Goal: Navigation & Orientation: Find specific page/section

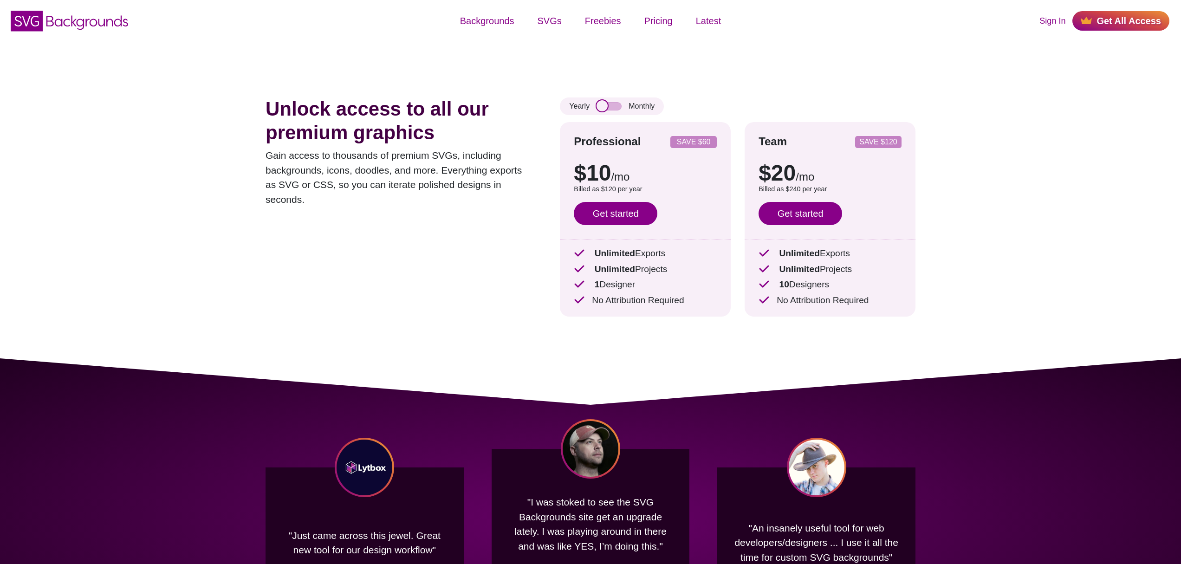
click at [613, 107] on input "checkbox" at bounding box center [608, 106] width 25 height 8
checkbox input "true"
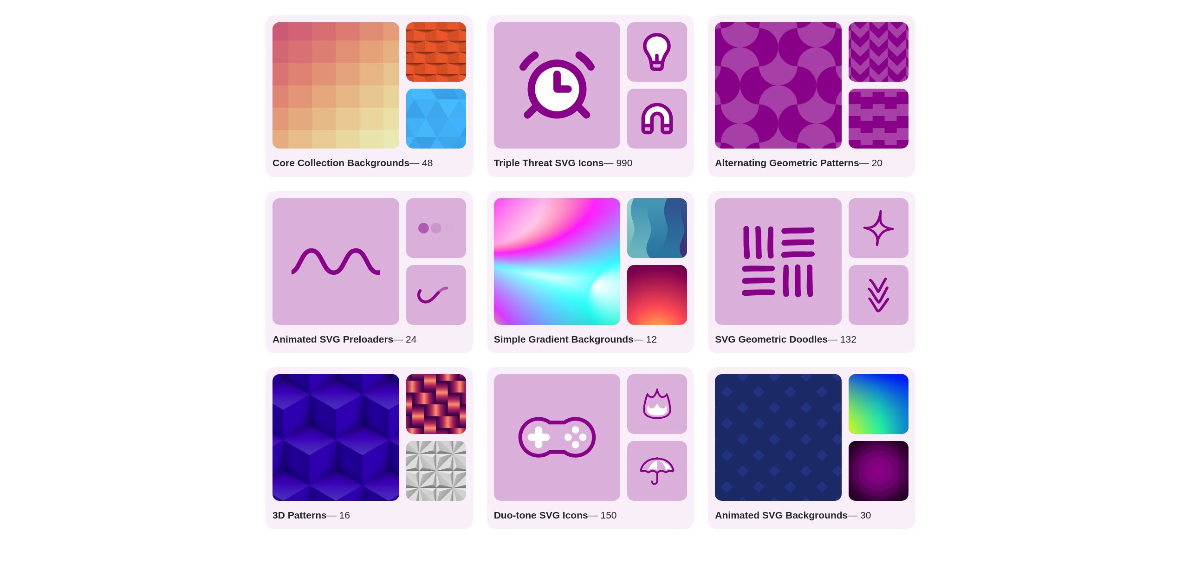
scroll to position [1294, 0]
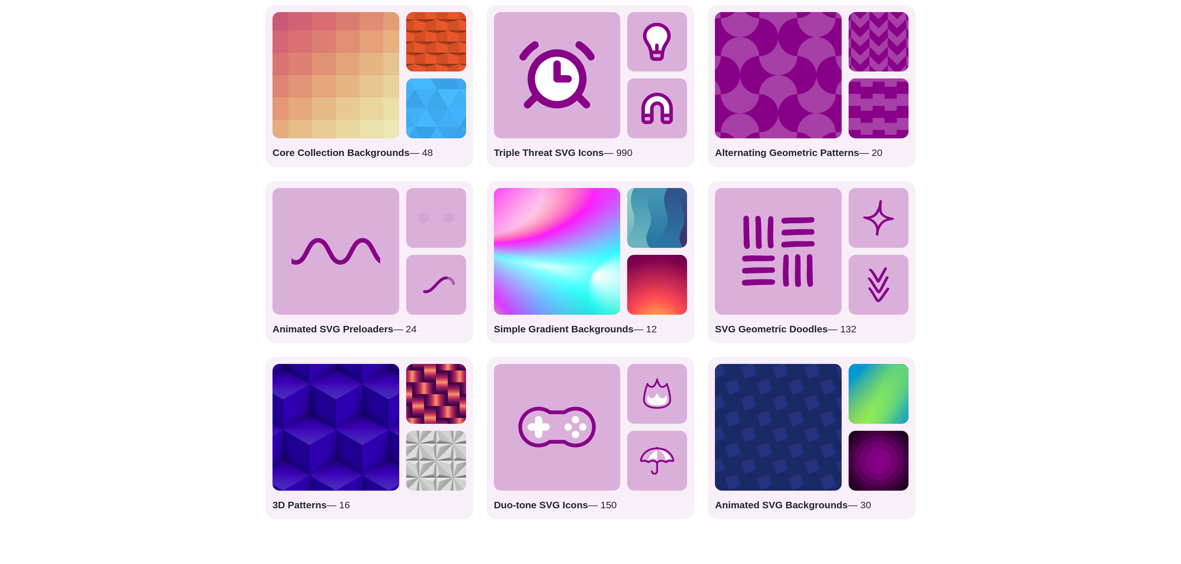
drag, startPoint x: 374, startPoint y: 287, endPoint x: 377, endPoint y: 314, distance: 27.0
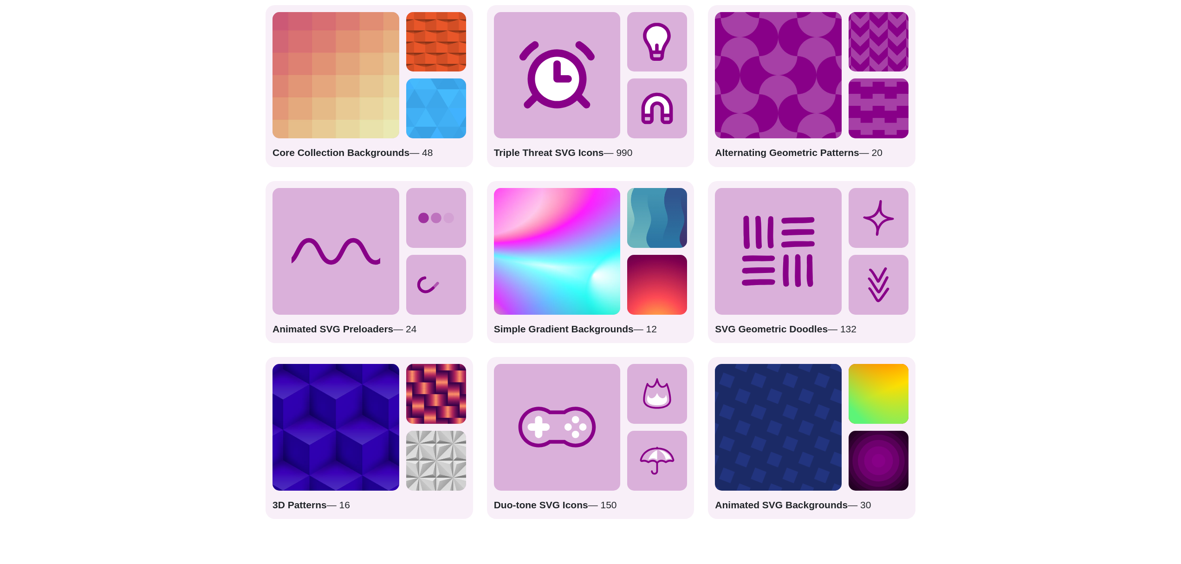
click at [374, 287] on icon at bounding box center [335, 251] width 127 height 127
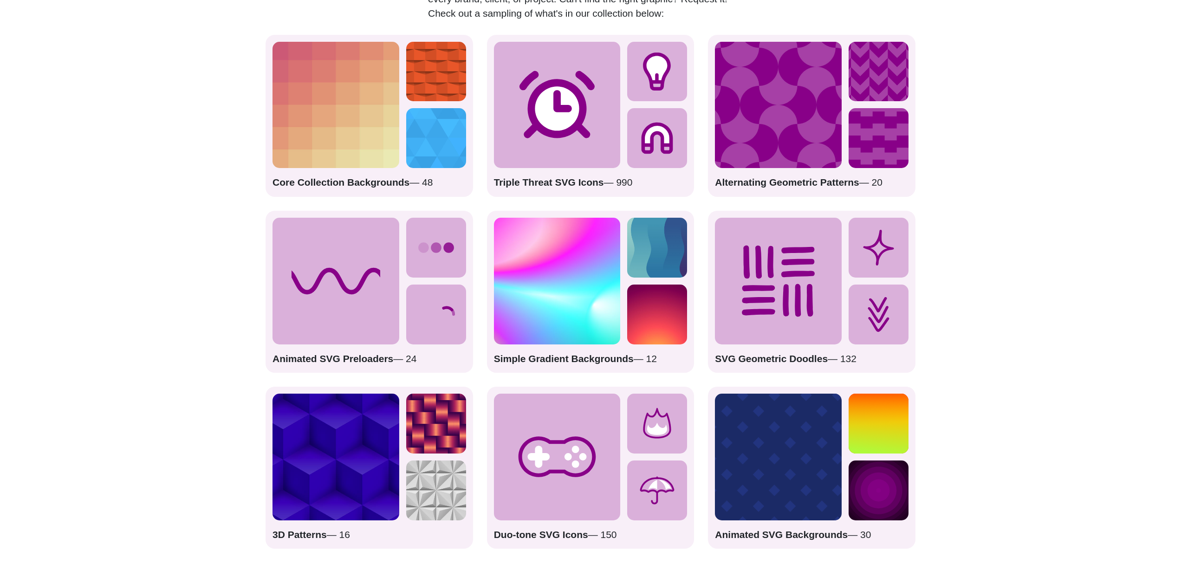
scroll to position [1257, 0]
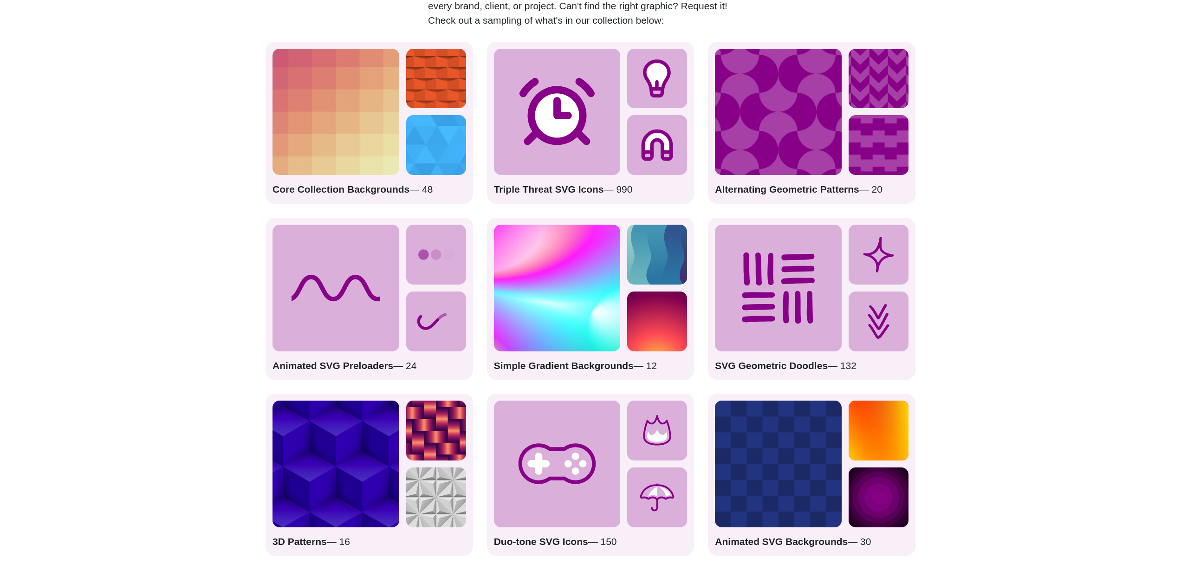
click at [395, 306] on icon at bounding box center [335, 288] width 127 height 127
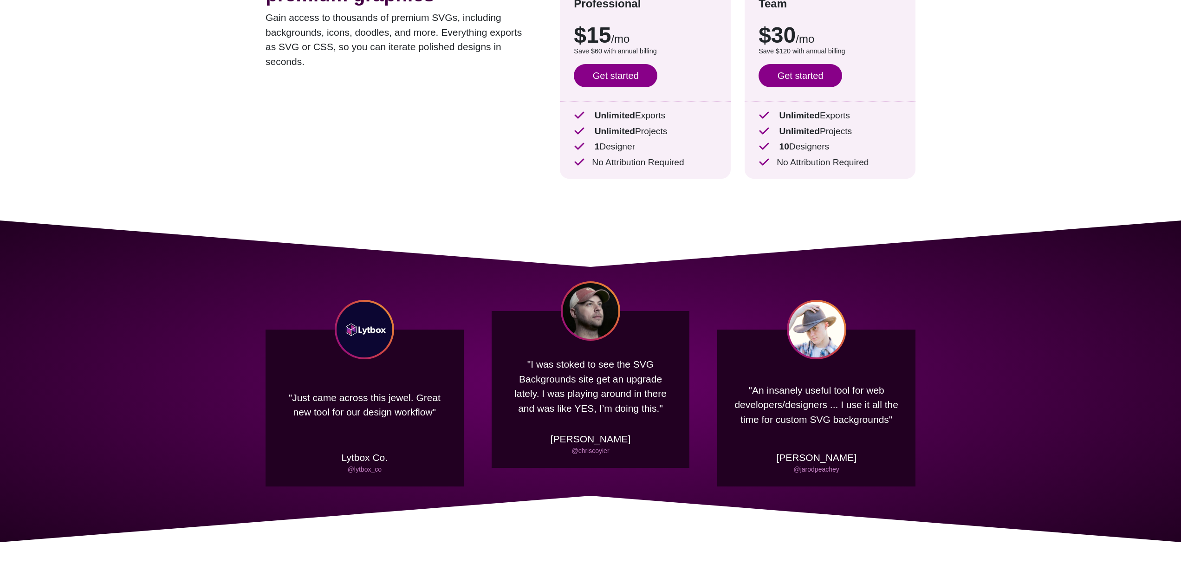
scroll to position [0, 0]
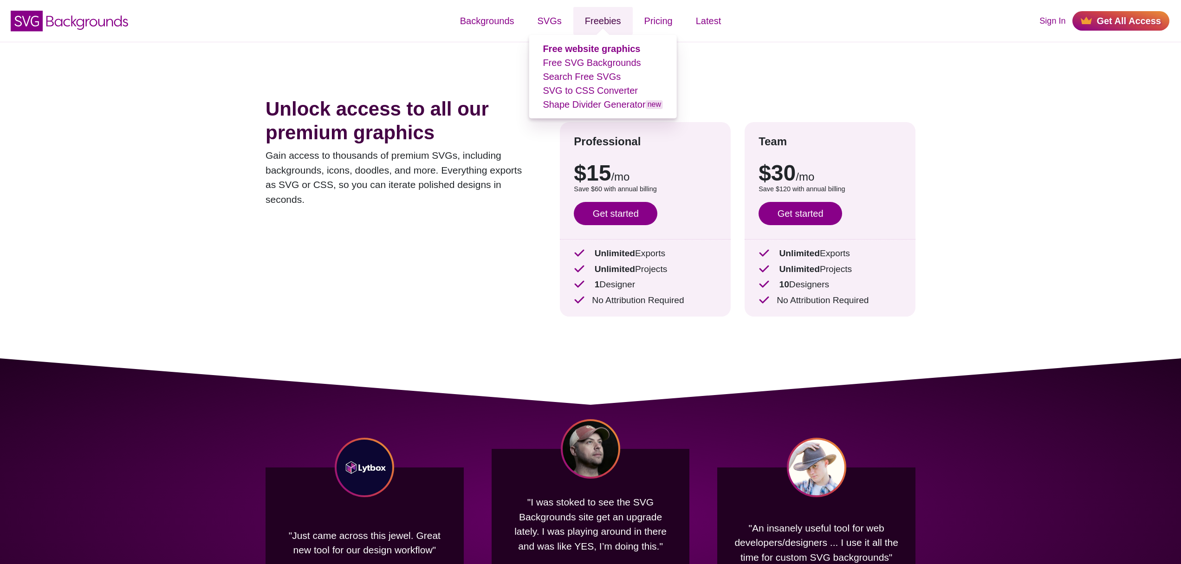
click at [604, 19] on link "Freebies" at bounding box center [602, 21] width 59 height 28
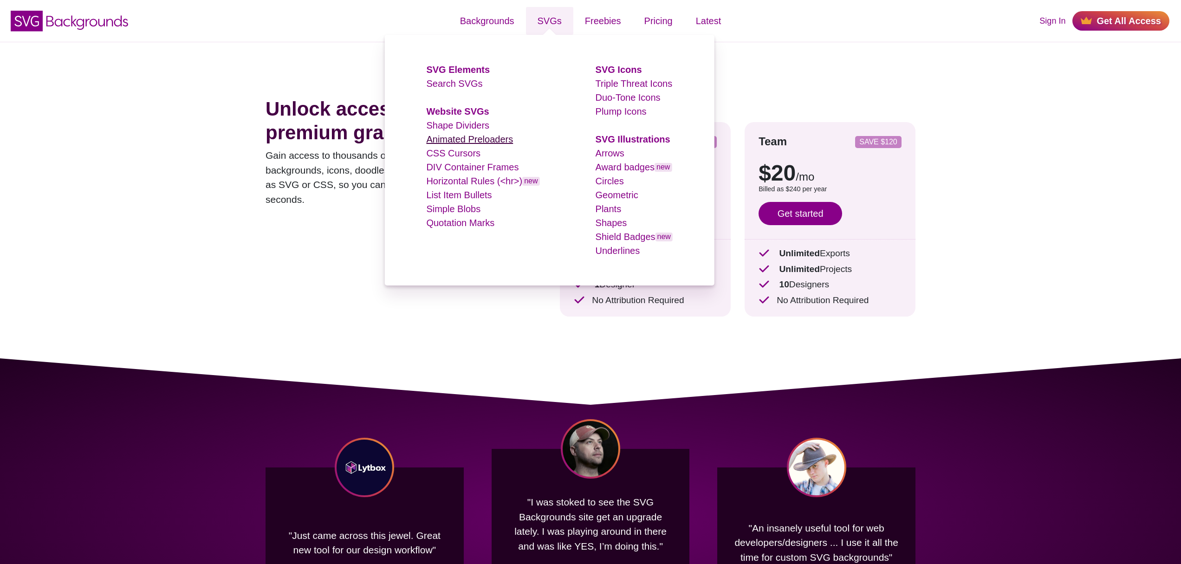
click at [500, 141] on link "Animated Preloaders" at bounding box center [469, 139] width 87 height 10
